Goal: Task Accomplishment & Management: Use online tool/utility

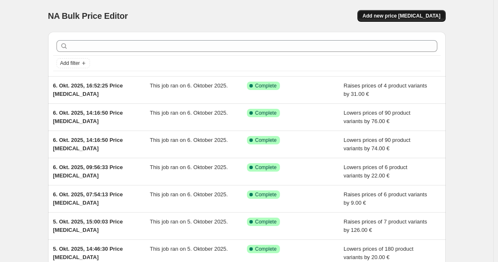
click at [406, 19] on button "Add new price [MEDICAL_DATA]" at bounding box center [401, 16] width 88 height 12
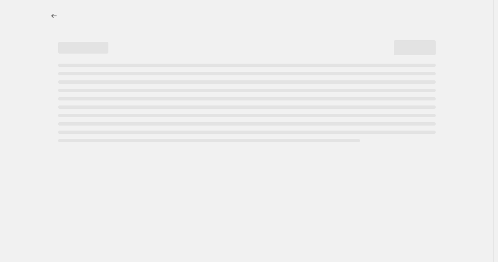
select select "percentage"
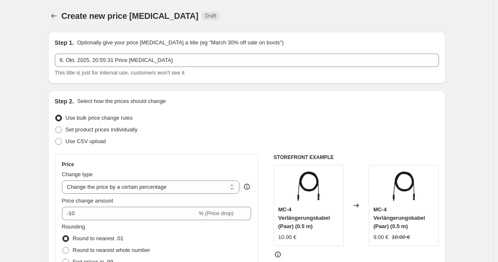
scroll to position [42, 0]
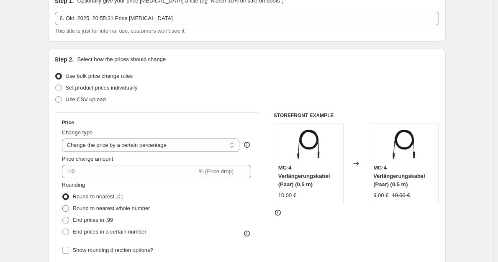
click at [115, 207] on span "Round to nearest whole number" at bounding box center [111, 208] width 77 height 6
click at [63, 205] on input "Round to nearest whole number" at bounding box center [62, 205] width 0 height 0
radio input "true"
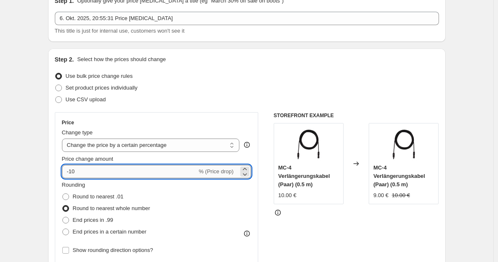
drag, startPoint x: 88, startPoint y: 173, endPoint x: 74, endPoint y: 173, distance: 13.8
click at [74, 173] on input "-10" at bounding box center [129, 171] width 135 height 13
type input "-14"
click at [102, 139] on select "Change the price to a certain amount Change the price by a certain amount Chang…" at bounding box center [151, 144] width 178 height 13
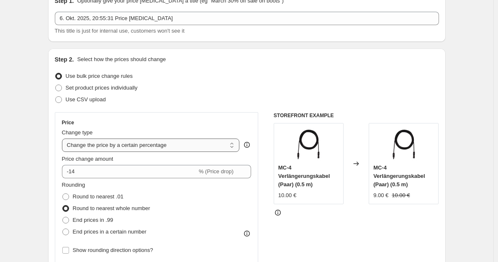
select select "by"
click at [64, 138] on select "Change the price to a certain amount Change the price by a certain amount Chang…" at bounding box center [151, 144] width 178 height 13
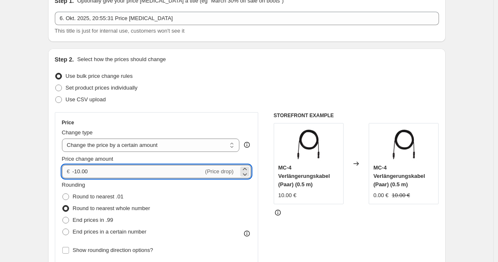
drag, startPoint x: 95, startPoint y: 173, endPoint x: 80, endPoint y: 171, distance: 15.2
click at [80, 171] on input "-10.00" at bounding box center [137, 171] width 131 height 13
type input "-14.00"
click at [317, 237] on div "STOREFRONT EXAMPLE MC-4 Verlängerungskabel (Paar) (0.5 m) 10.00 € Changed to MC…" at bounding box center [355, 214] width 165 height 205
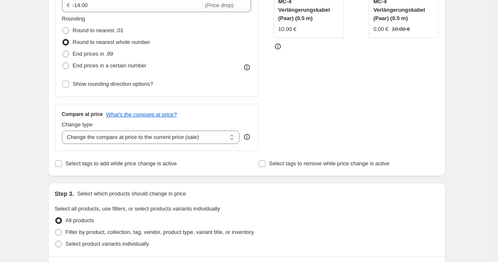
scroll to position [209, 0]
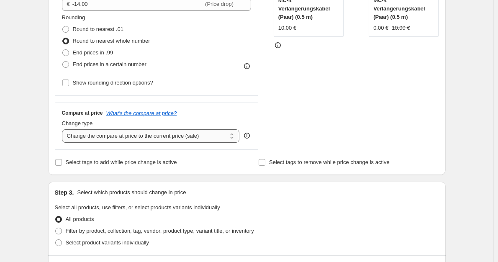
click at [183, 142] on select "Change the compare at price to the current price (sale) Change the compare at p…" at bounding box center [151, 135] width 178 height 13
select select "no_change"
click at [64, 130] on select "Change the compare at price to the current price (sale) Change the compare at p…" at bounding box center [151, 135] width 178 height 13
click at [154, 231] on span "Filter by product, collection, tag, vendor, product type, variant title, or inv…" at bounding box center [160, 230] width 188 height 6
click at [56, 228] on input "Filter by product, collection, tag, vendor, product type, variant title, or inv…" at bounding box center [55, 227] width 0 height 0
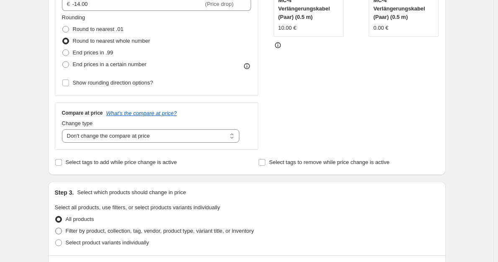
radio input "true"
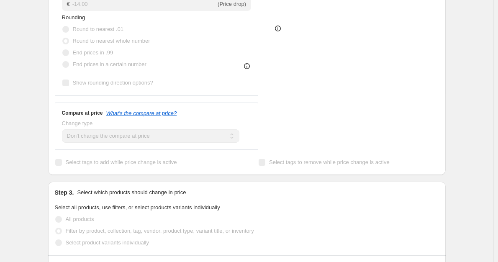
scroll to position [334, 0]
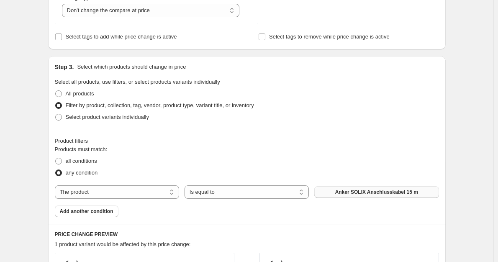
click at [339, 192] on button "Anker SOLIX Anschlusskabel 15 m" at bounding box center [376, 192] width 124 height 12
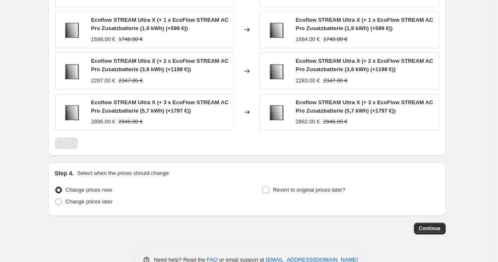
scroll to position [638, 0]
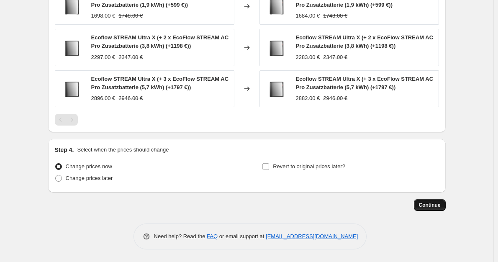
click at [426, 205] on span "Continue" at bounding box center [430, 205] width 22 height 7
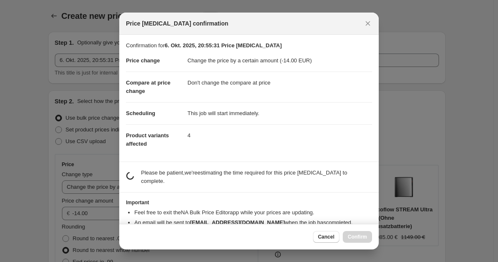
scroll to position [0, 0]
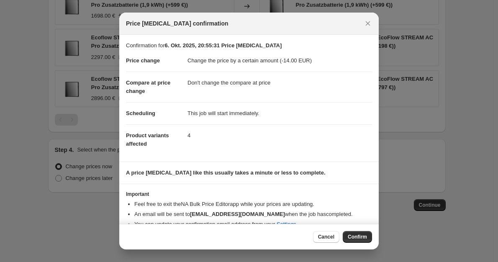
click at [355, 229] on div "Cancel Confirm" at bounding box center [248, 237] width 259 height 26
click at [358, 235] on span "Confirm" at bounding box center [356, 236] width 19 height 7
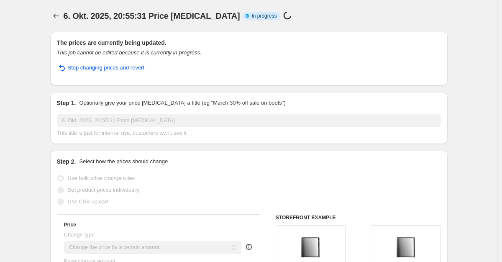
select select "by"
select select "no_change"
